Goal: Consume media (video, audio): Consume media (video, audio)

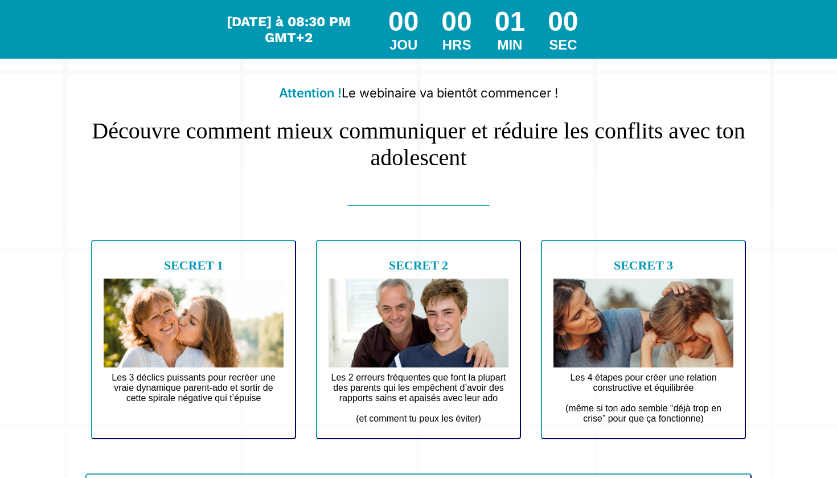
scroll to position [25, 0]
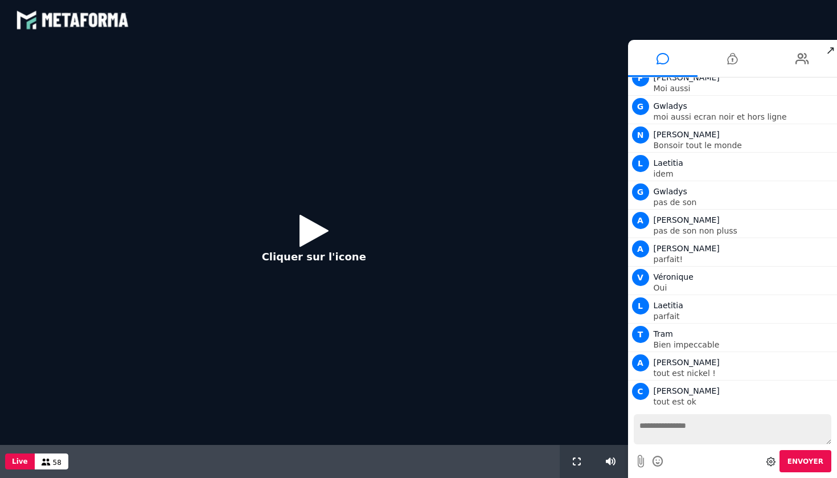
scroll to position [901, 0]
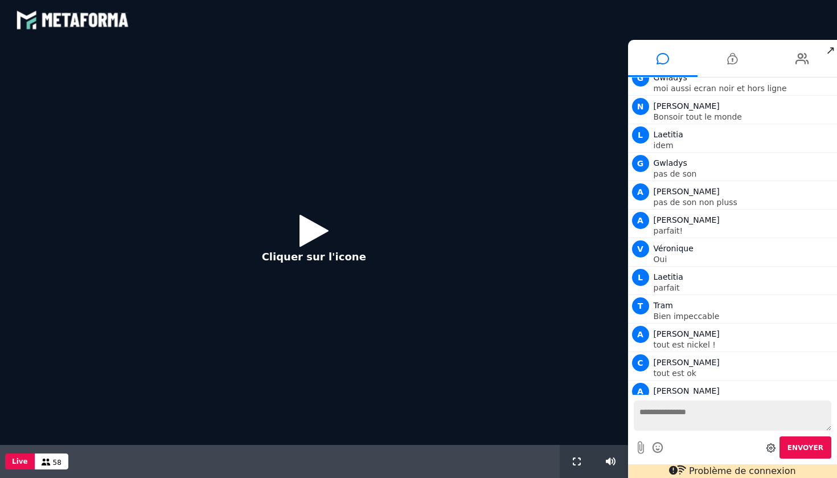
click at [297, 229] on button "Cliquer sur l'icone" at bounding box center [314, 242] width 127 height 73
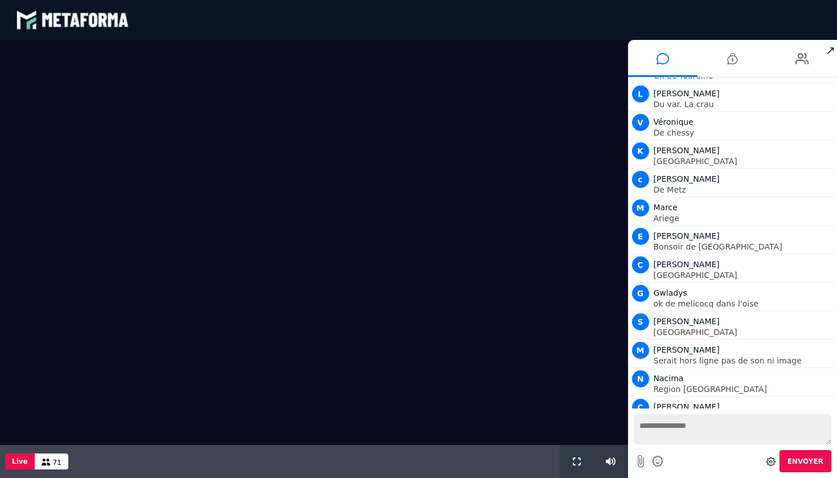
scroll to position [1869, 0]
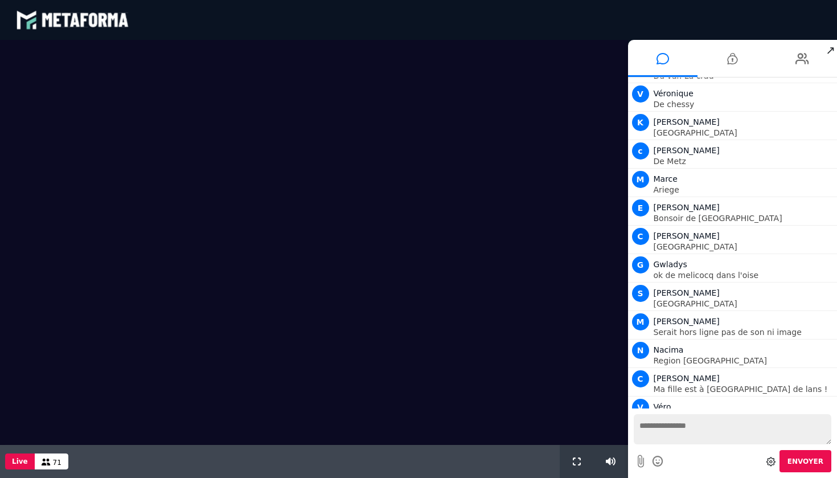
click at [22, 462] on button "Live" at bounding box center [20, 461] width 30 height 16
click at [832, 50] on span "↗" at bounding box center [830, 50] width 13 height 20
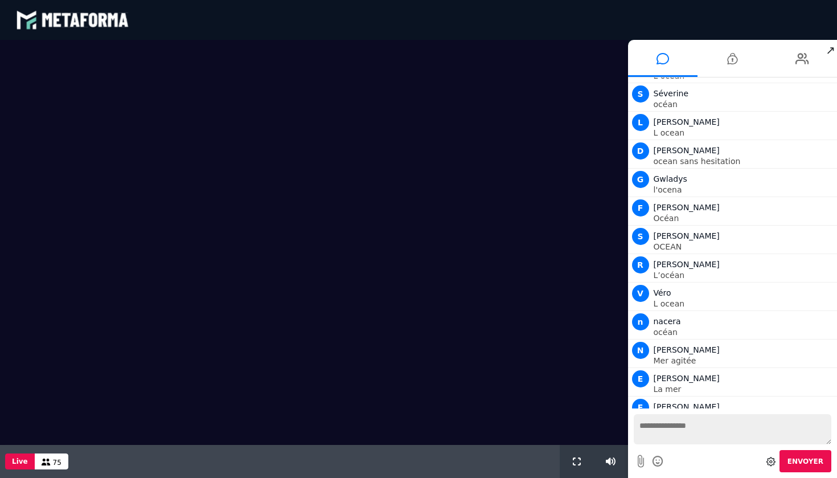
scroll to position [4012, 0]
